Goal: Browse casually

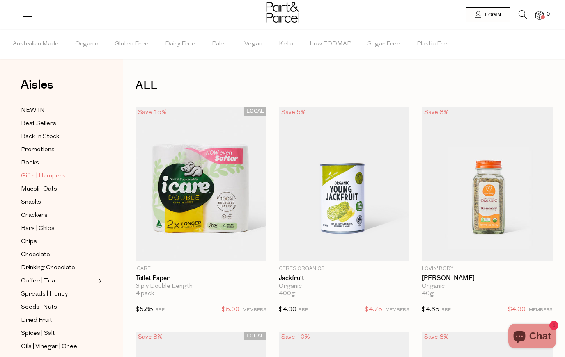
click at [28, 175] on span "Gifts | Hampers" at bounding box center [43, 177] width 45 height 10
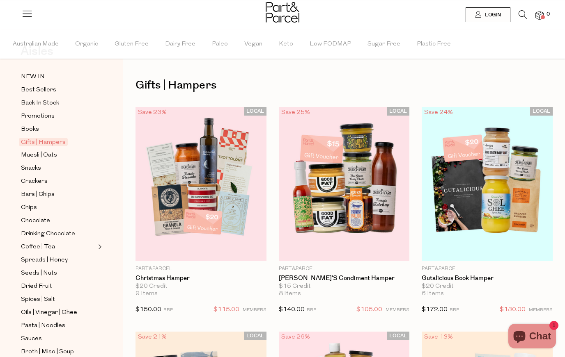
scroll to position [34, 0]
click at [82, 57] on span "Organic" at bounding box center [86, 44] width 23 height 29
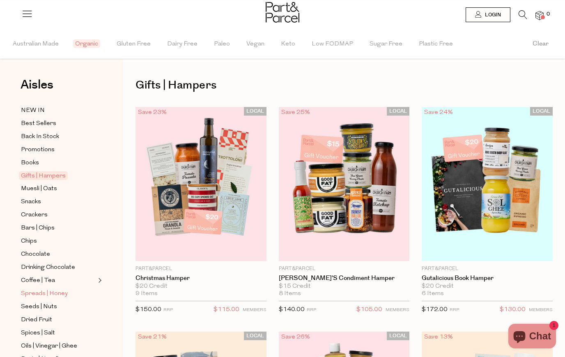
click at [28, 293] on span "Spreads | Honey" at bounding box center [44, 294] width 47 height 10
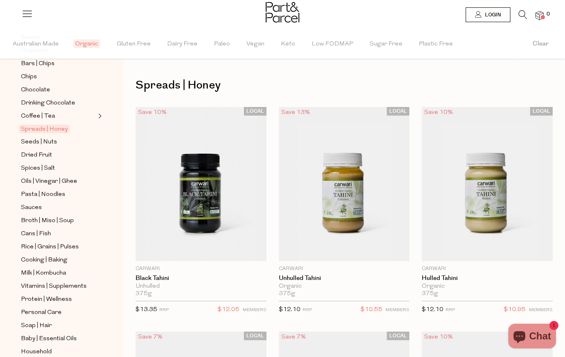
scroll to position [167, 0]
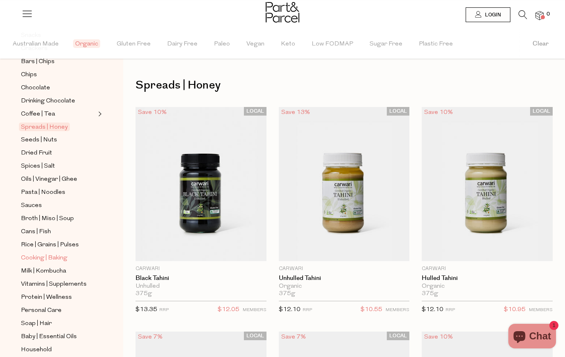
click at [25, 254] on span "Cooking | Baking" at bounding box center [44, 259] width 46 height 10
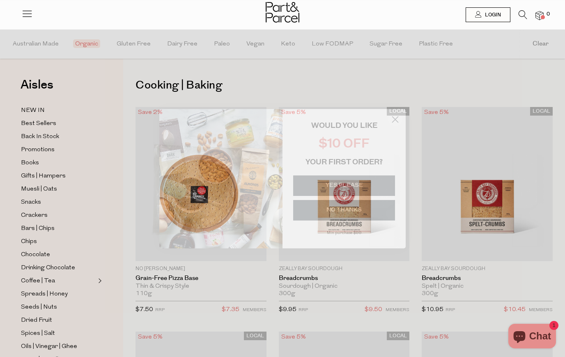
click at [354, 220] on button "NO THANKS" at bounding box center [344, 210] width 102 height 21
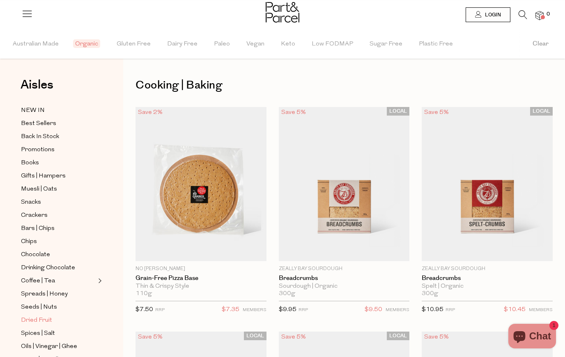
click at [26, 316] on span "Dried Fruit" at bounding box center [36, 321] width 31 height 10
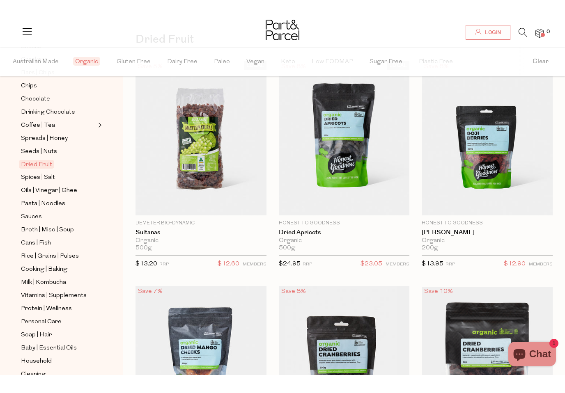
scroll to position [29, 0]
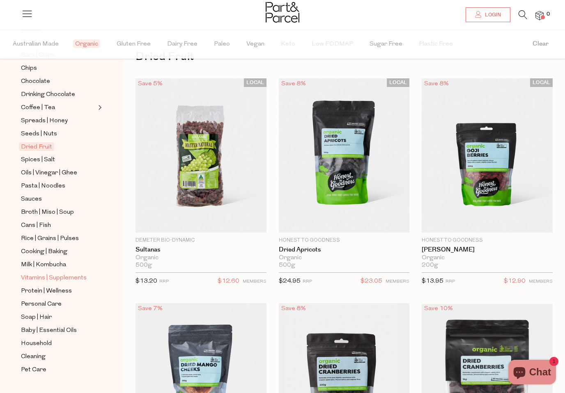
click at [31, 273] on span "Vitamins | Supplements" at bounding box center [54, 278] width 66 height 10
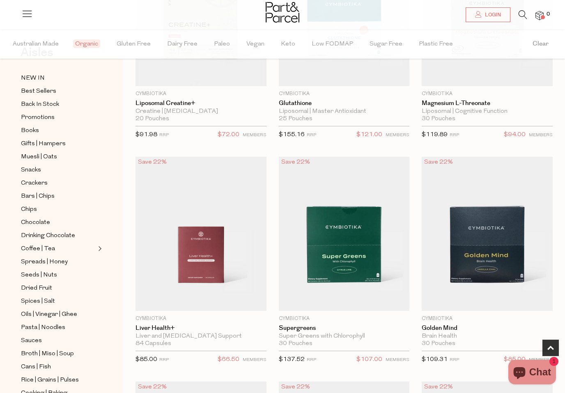
scroll to position [41, 0]
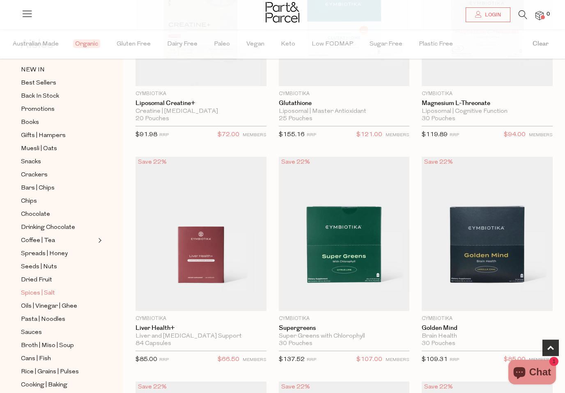
click at [26, 288] on span "Spices | Salt" at bounding box center [38, 293] width 34 height 10
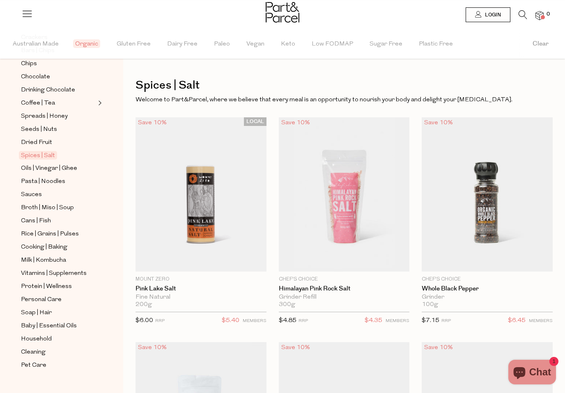
scroll to position [178, 0]
click at [21, 256] on span "Milk | Kombucha" at bounding box center [43, 261] width 45 height 10
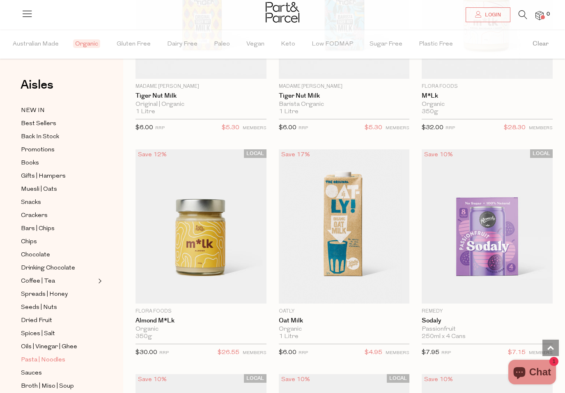
click at [25, 355] on span "Pasta | Noodles" at bounding box center [43, 360] width 44 height 10
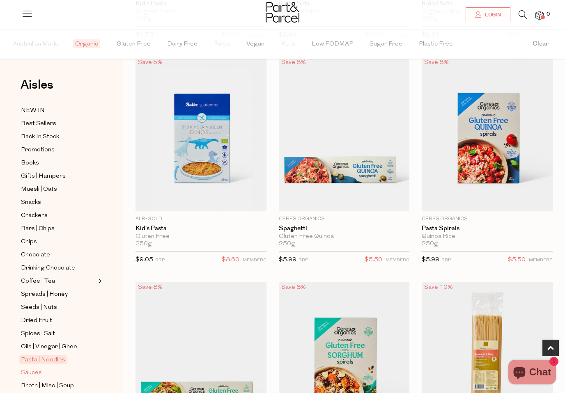
click at [30, 357] on span "Sauces" at bounding box center [31, 373] width 21 height 10
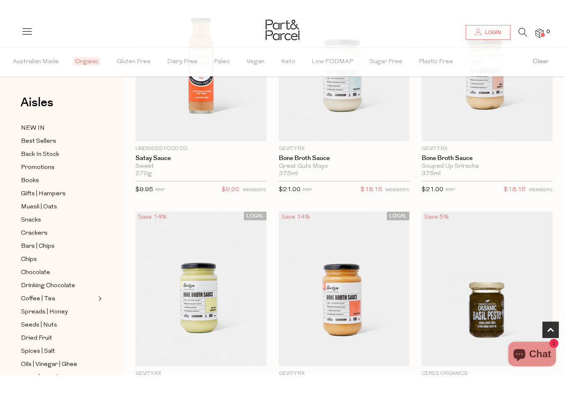
scroll to position [328, 0]
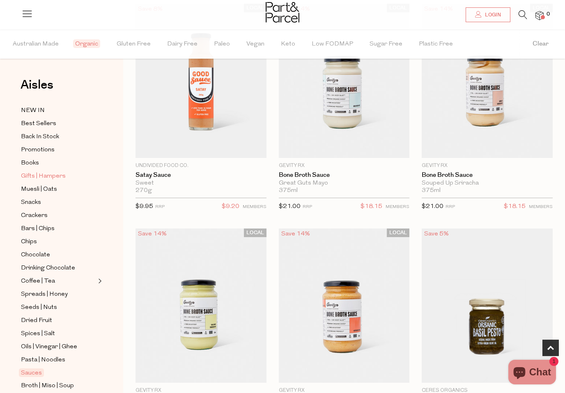
click at [29, 175] on span "Gifts | Hampers" at bounding box center [43, 177] width 45 height 10
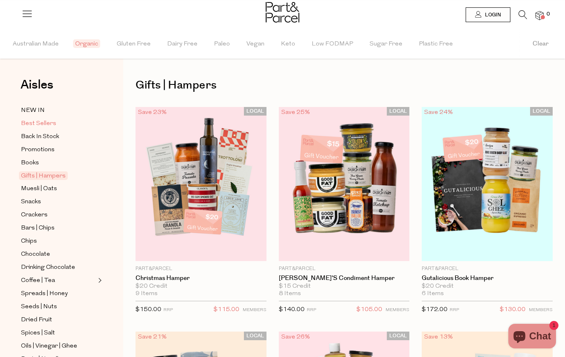
click at [30, 127] on span "Best Sellers" at bounding box center [38, 124] width 35 height 10
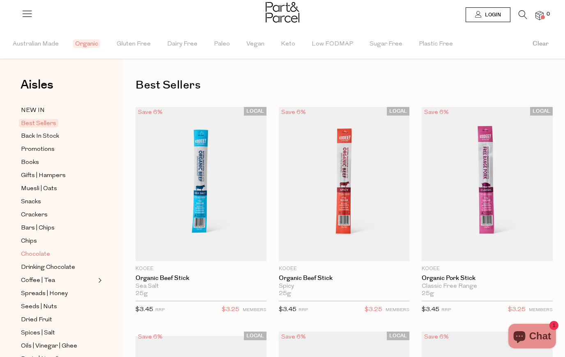
click at [32, 254] on span "Chocolate" at bounding box center [35, 255] width 29 height 10
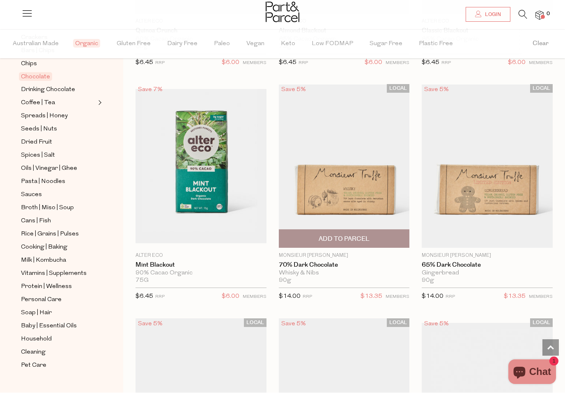
scroll to position [1840, 0]
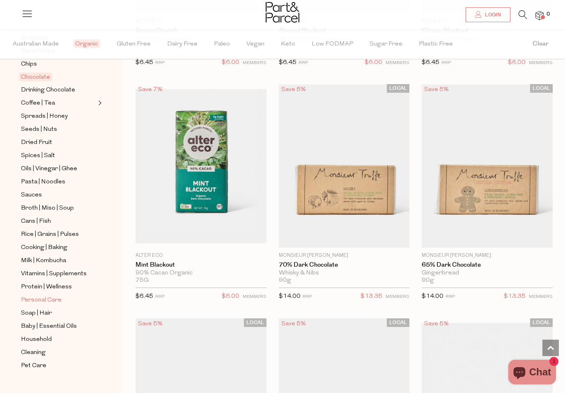
click at [32, 295] on span "Personal Care" at bounding box center [41, 300] width 41 height 10
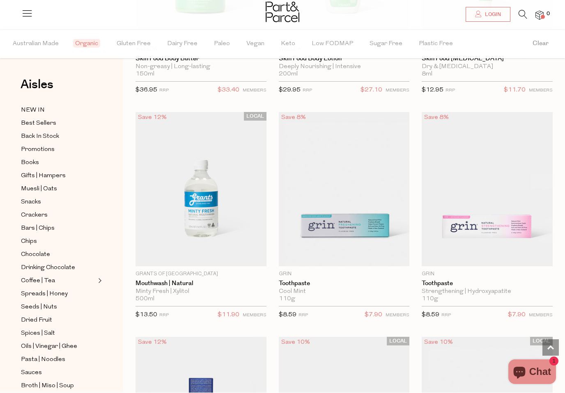
scroll to position [1120, 0]
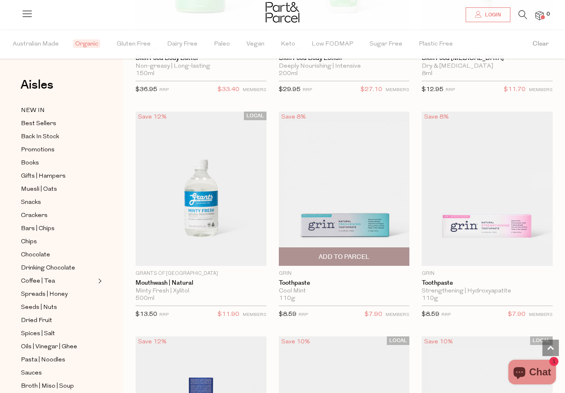
click at [315, 226] on img at bounding box center [344, 189] width 131 height 154
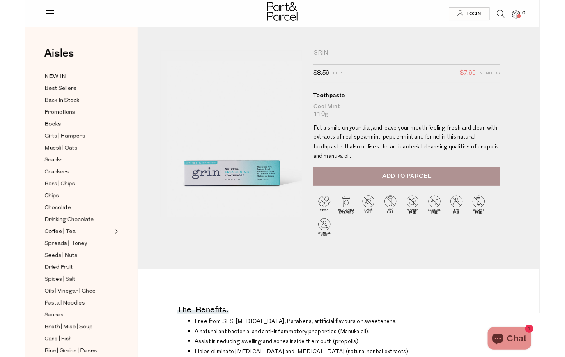
scroll to position [36, 0]
